Goal: Task Accomplishment & Management: Use online tool/utility

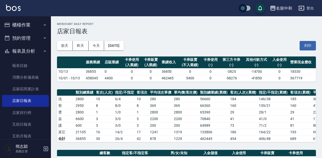
scroll to position [145, 0]
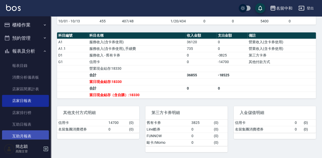
click at [41, 138] on link "互助月報表" at bounding box center [25, 136] width 47 height 12
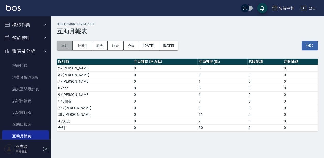
click at [66, 47] on button "本月" at bounding box center [65, 45] width 16 height 9
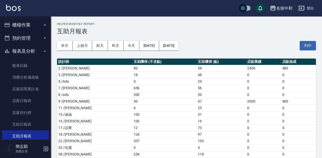
click at [31, 26] on button "櫃檯作業" at bounding box center [25, 24] width 47 height 13
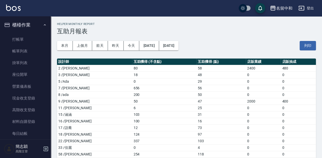
click at [32, 33] on ul "打帳單 帳單列表 掛單列表 座位開單 營業儀表板 現金收支登錄 高階收支登錄 材料自購登錄 每日結帳 排班表 現場電腦打卡 掃碼打卡" at bounding box center [25, 104] width 47 height 145
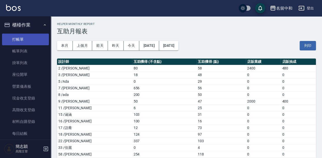
click at [32, 36] on link "打帳單" at bounding box center [25, 40] width 47 height 12
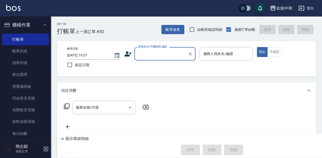
click at [109, 28] on div "Key In 打帳單 上一筆訂單:#30 帳單速查 結帳前確認明細 連續打單結帳 掛單 結帳 明細" at bounding box center [183, 25] width 265 height 19
